Goal: Task Accomplishment & Management: Manage account settings

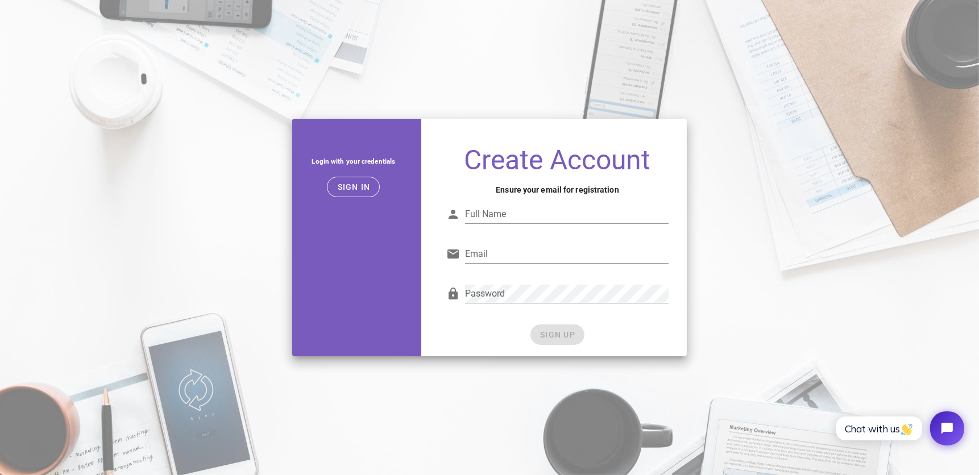
click at [585, 223] on input "Full Name" at bounding box center [566, 214] width 203 height 18
click at [575, 223] on input "Full Name" at bounding box center [566, 214] width 203 height 18
type input "[PERSON_NAME]"
click at [537, 263] on input "Email" at bounding box center [566, 254] width 203 height 18
type input "douglasmtl@icloud.com"
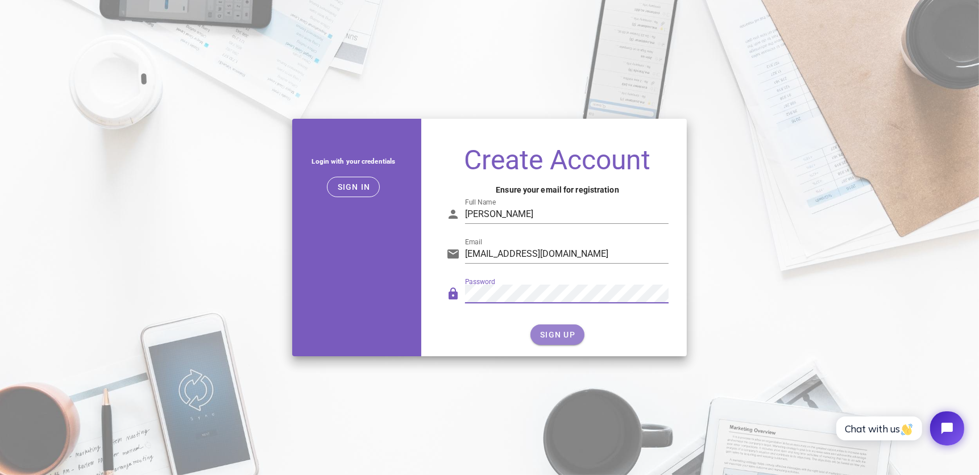
click at [567, 345] on button "SIGN UP" at bounding box center [558, 335] width 54 height 20
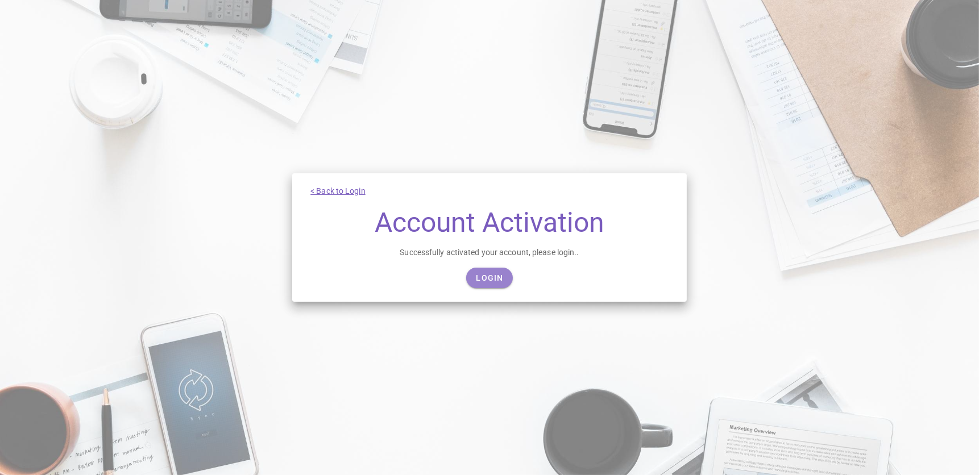
click at [484, 283] on span "Login" at bounding box center [489, 278] width 28 height 9
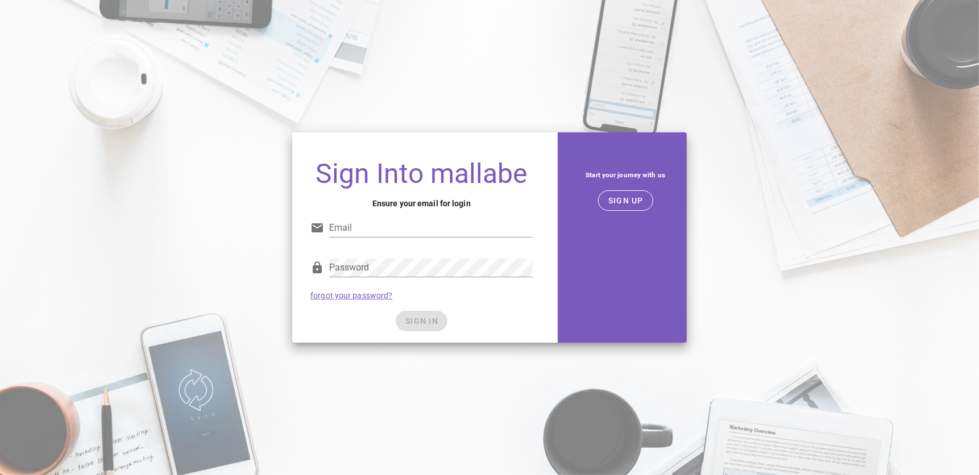
click at [458, 237] on input "Email" at bounding box center [430, 228] width 203 height 18
type input "douglasmtl@icloud.com"
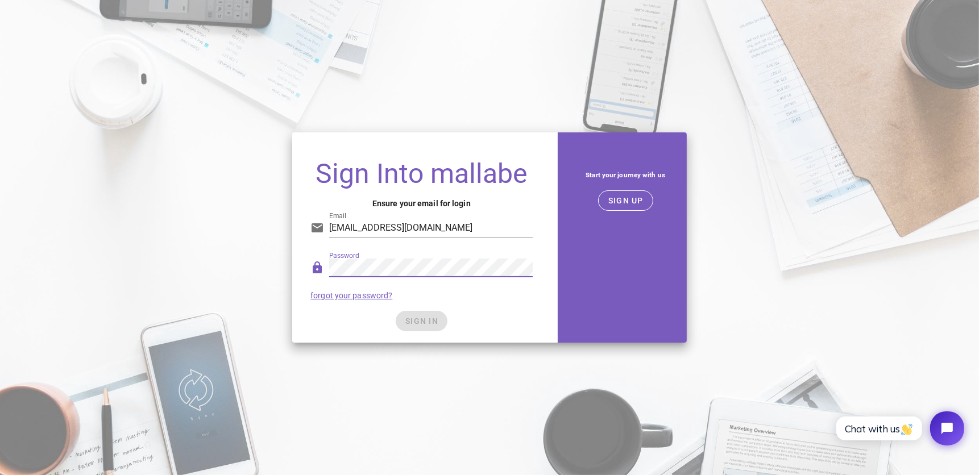
click at [425, 332] on div "SIGN IN" at bounding box center [421, 321] width 222 height 20
click at [434, 326] on span "SIGN IN" at bounding box center [422, 321] width 34 height 9
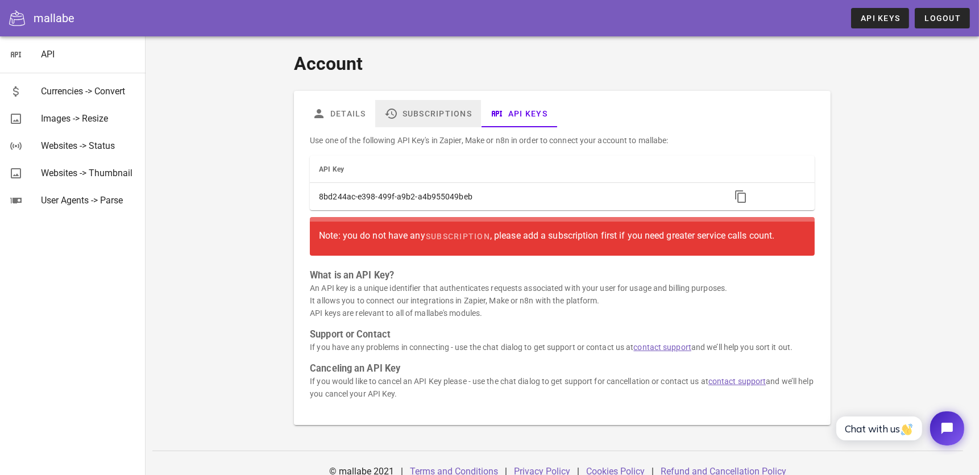
click at [416, 115] on link "Subscriptions" at bounding box center [428, 113] width 106 height 27
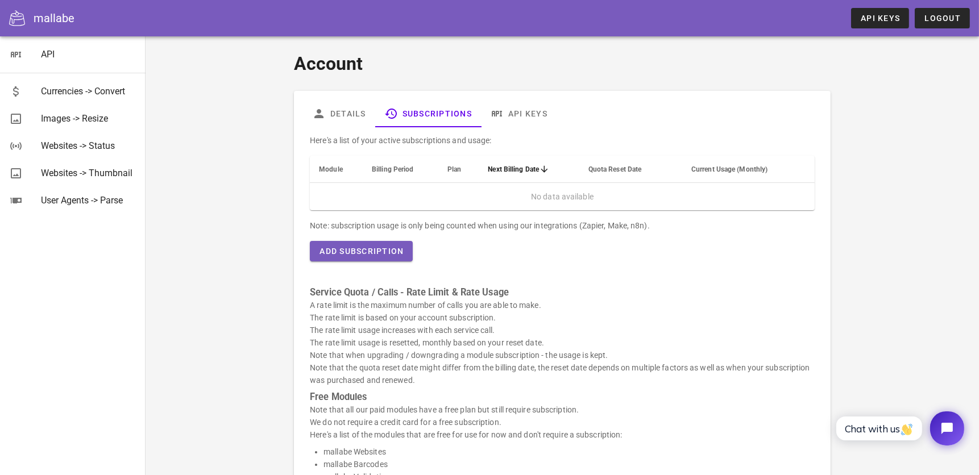
click at [389, 172] on span "Billing Period" at bounding box center [393, 169] width 42 height 8
click at [335, 166] on span "Module" at bounding box center [331, 169] width 24 height 8
click at [860, 21] on link "API Keys" at bounding box center [880, 18] width 58 height 20
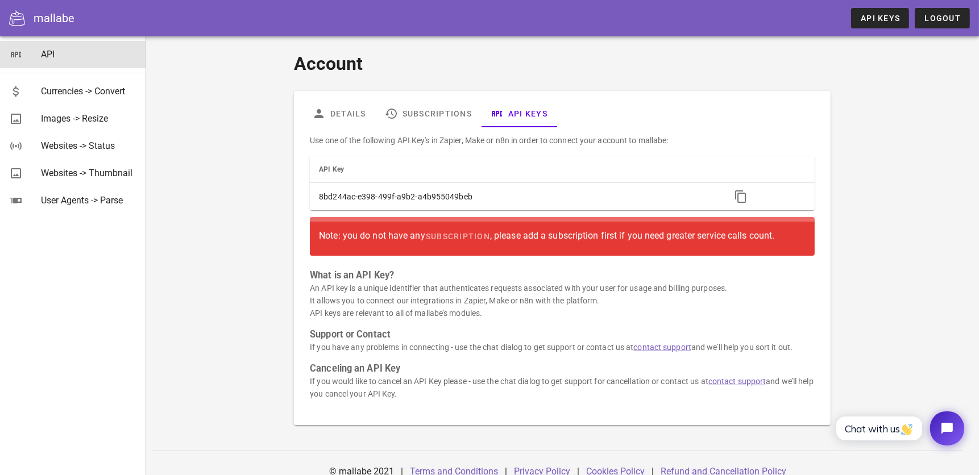
click at [87, 59] on div "API" at bounding box center [89, 54] width 96 height 11
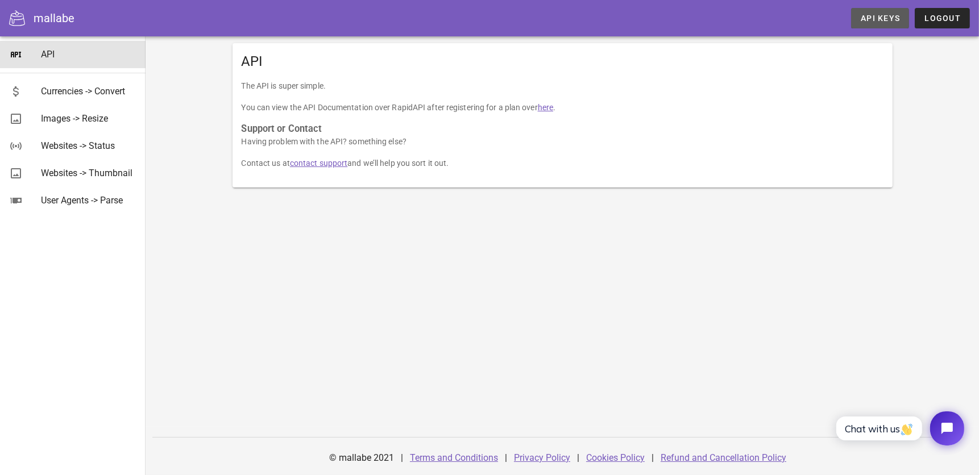
click at [877, 26] on link "API Keys" at bounding box center [880, 18] width 58 height 20
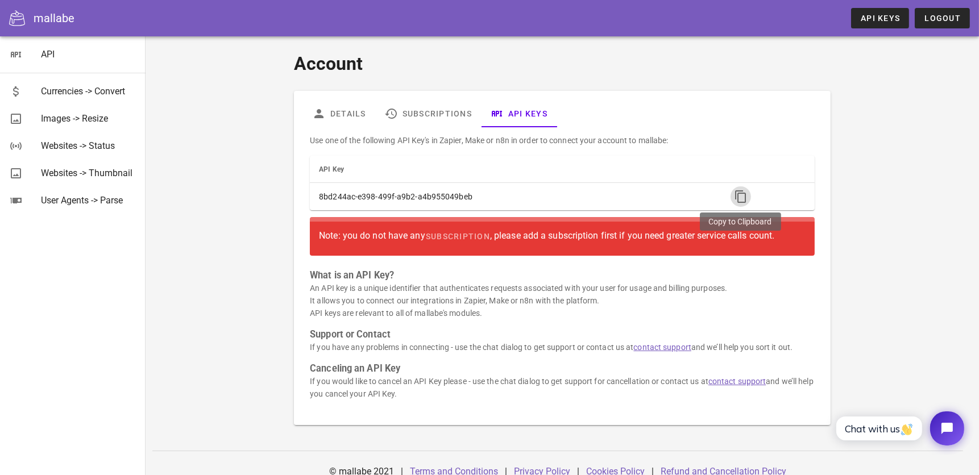
click at [737, 195] on icon "button" at bounding box center [741, 197] width 14 height 14
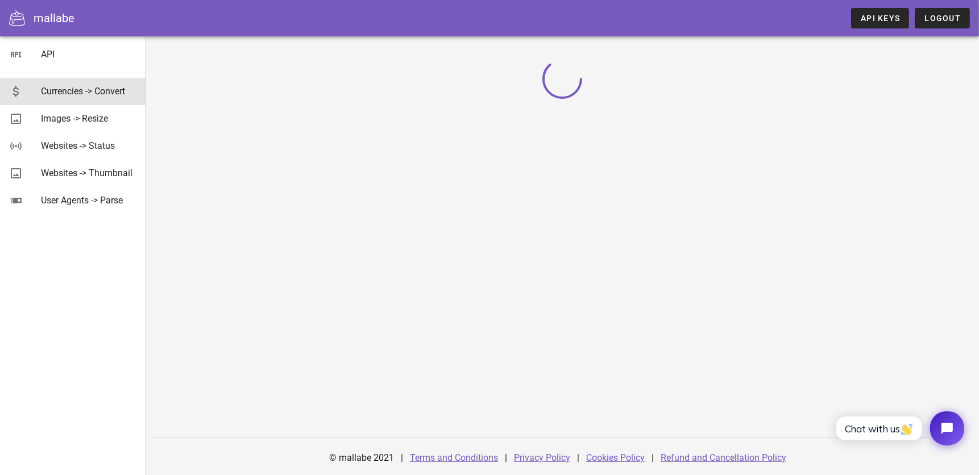
click at [97, 94] on div "Currencies -> Convert" at bounding box center [89, 91] width 96 height 11
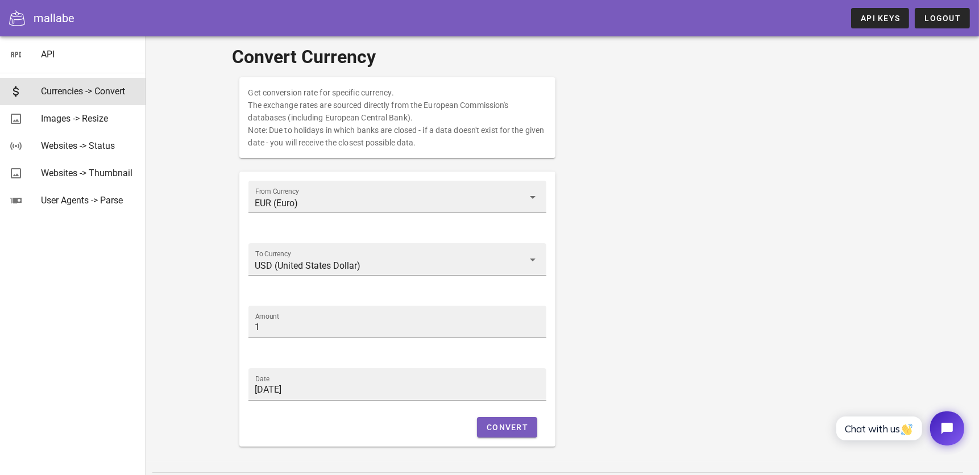
click at [717, 132] on div "Get conversion rate for specific currency. The exchange rates are sourced direc…" at bounding box center [563, 262] width 660 height 383
click at [878, 23] on link "API Keys" at bounding box center [880, 18] width 58 height 20
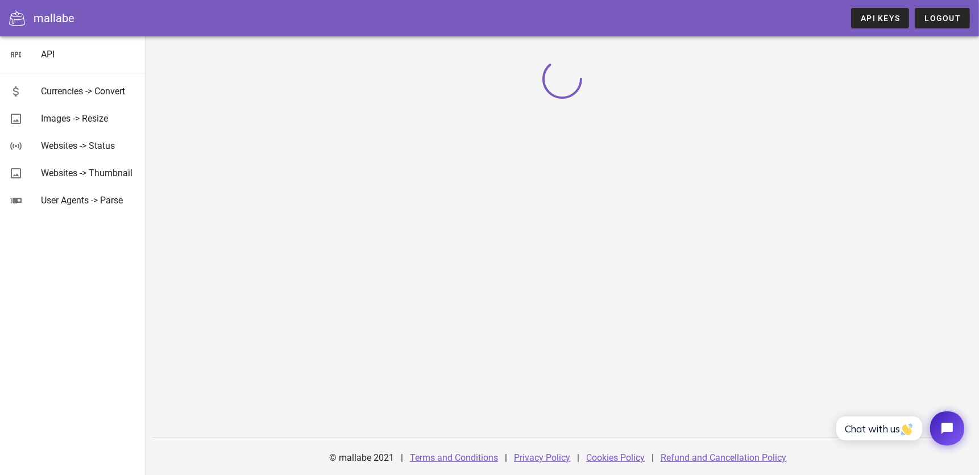
click at [614, 173] on div "© mallabe 2021 | Terms and Conditions | Privacy Policy | Cookies Policy | Refun…" at bounding box center [563, 255] width 834 height 439
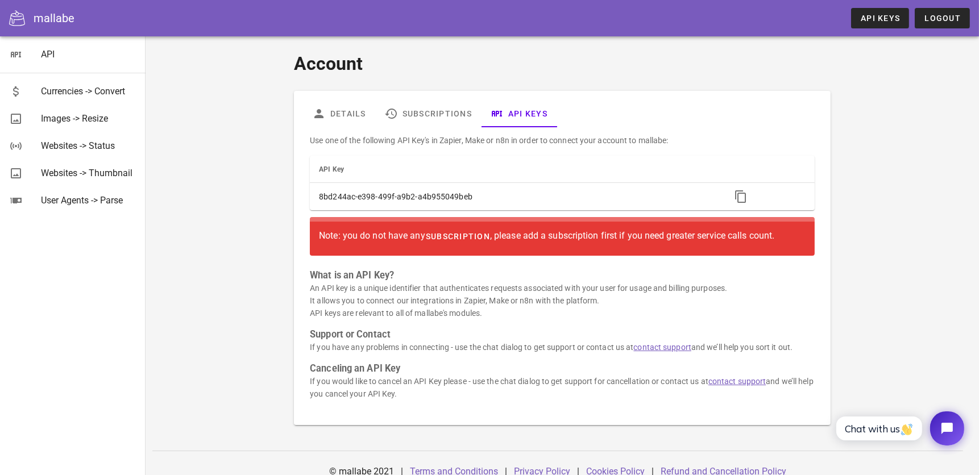
click at [462, 241] on link "subscription" at bounding box center [457, 236] width 65 height 20
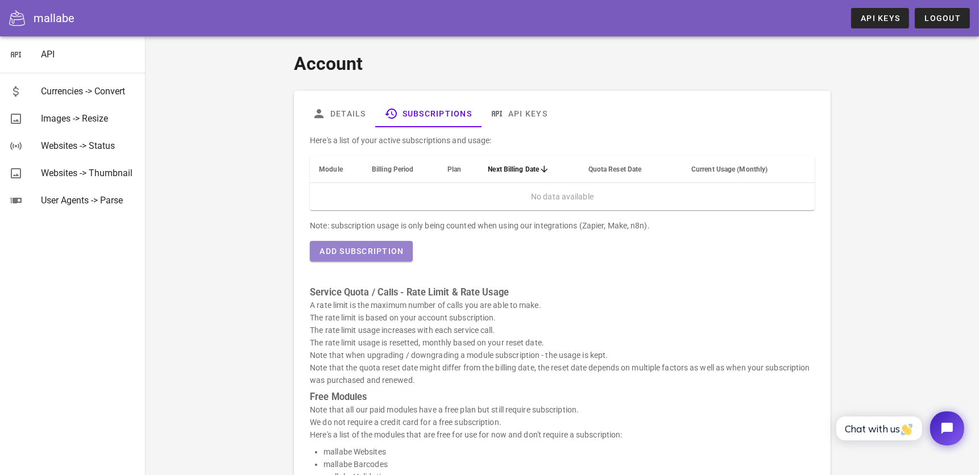
click at [399, 255] on span "Add Subscription" at bounding box center [361, 251] width 85 height 9
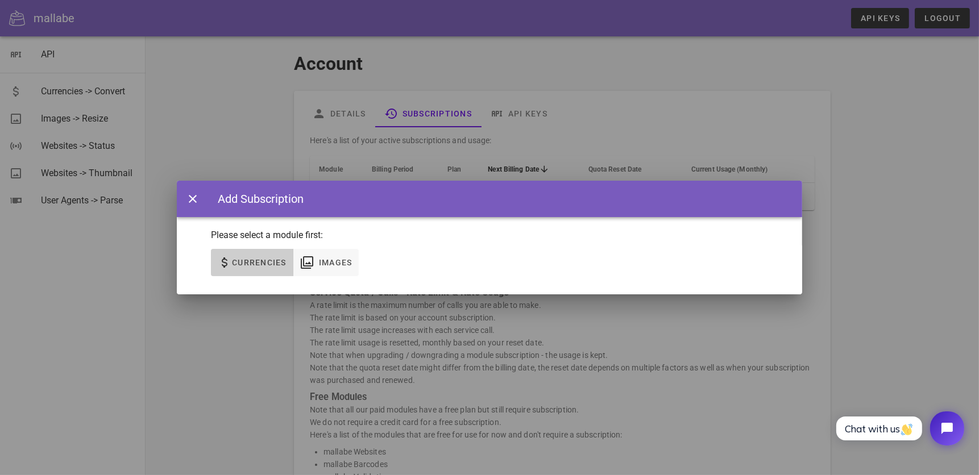
click at [271, 264] on span "Currencies" at bounding box center [258, 262] width 55 height 9
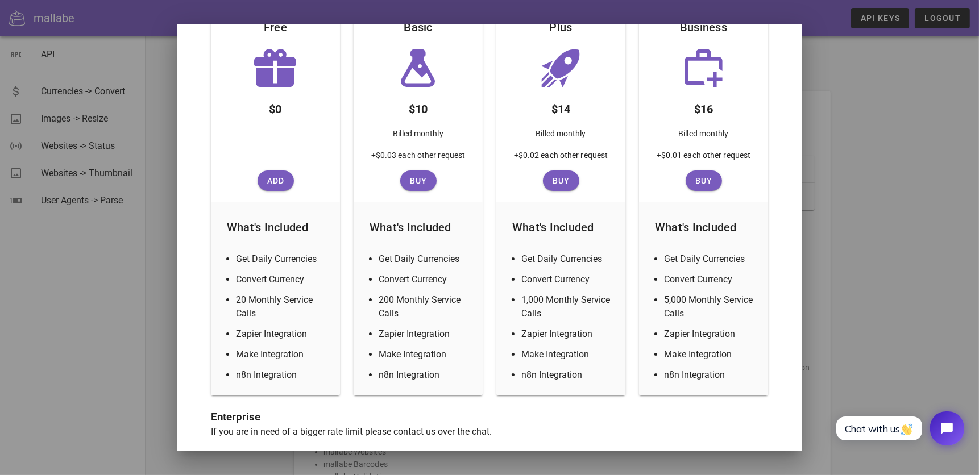
scroll to position [188, 0]
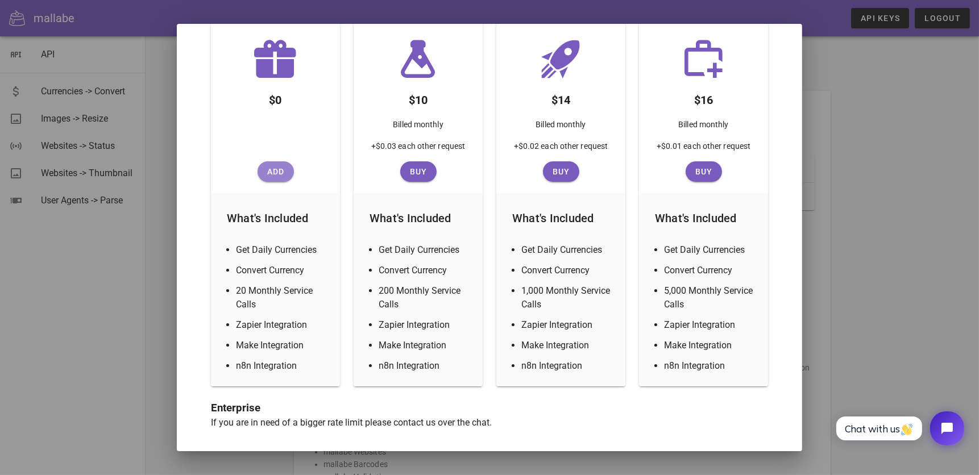
click at [283, 172] on span "Add" at bounding box center [275, 171] width 27 height 9
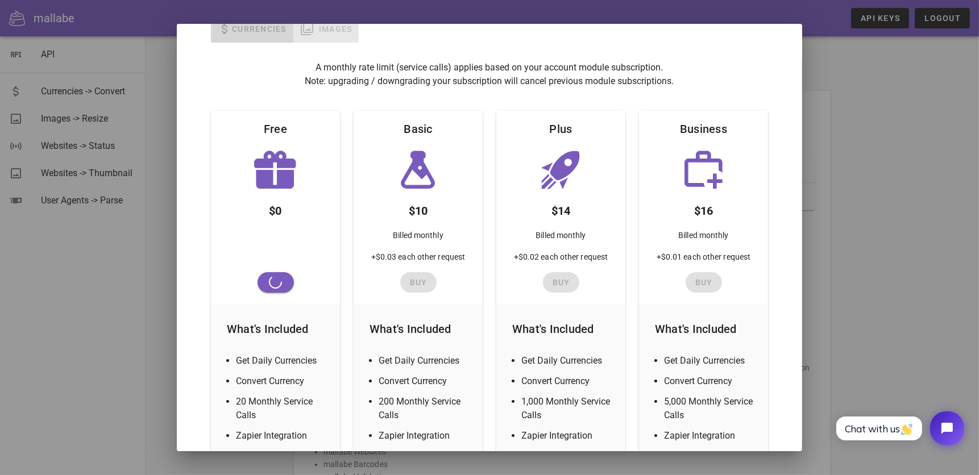
scroll to position [75, 0]
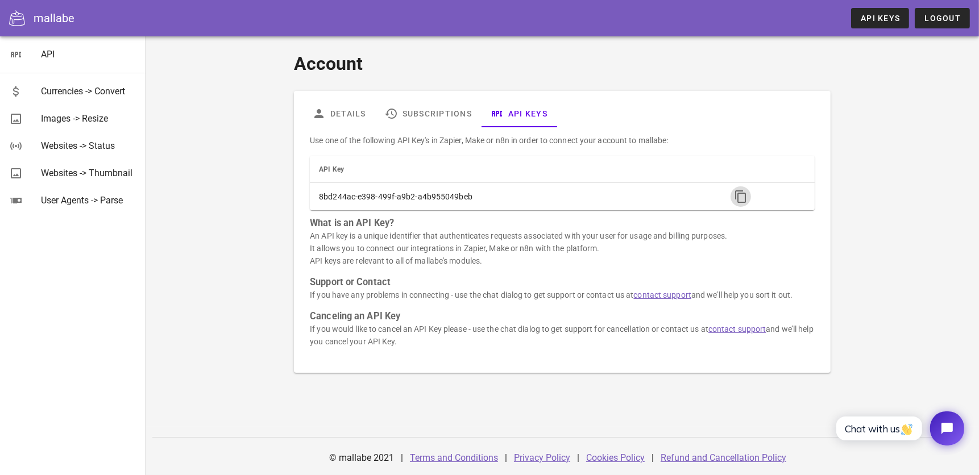
click at [743, 202] on icon "button" at bounding box center [741, 197] width 14 height 14
click at [449, 102] on link "Subscriptions" at bounding box center [428, 113] width 106 height 27
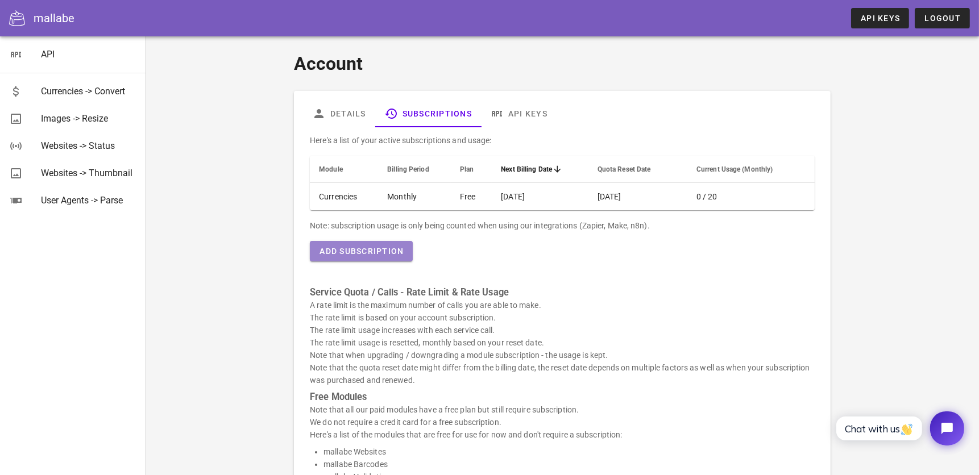
click at [395, 254] on span "Add Subscription" at bounding box center [361, 251] width 85 height 9
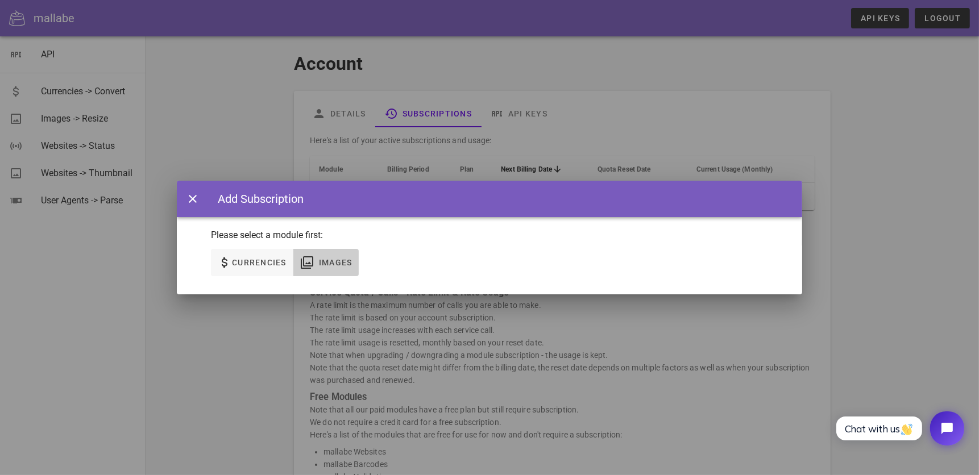
click at [317, 264] on span "Images" at bounding box center [326, 263] width 52 height 14
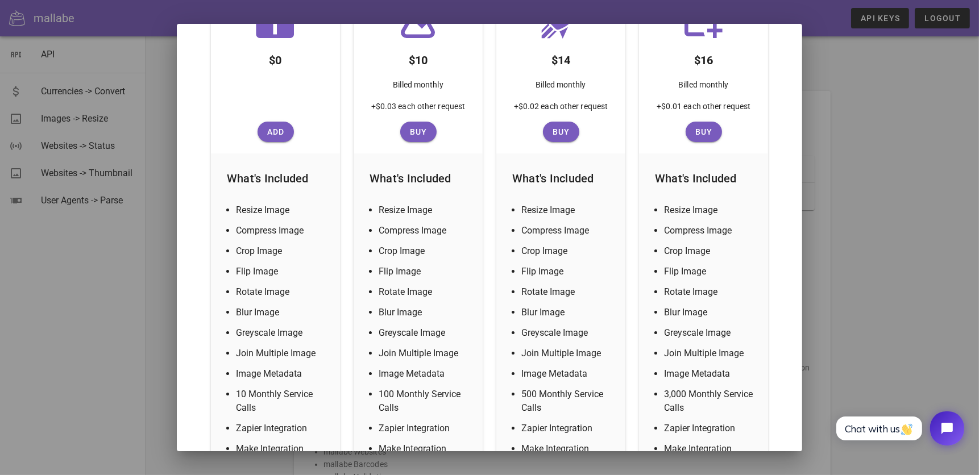
scroll to position [227, 0]
click at [867, 166] on div at bounding box center [489, 237] width 979 height 475
